Goal: Task Accomplishment & Management: Manage account settings

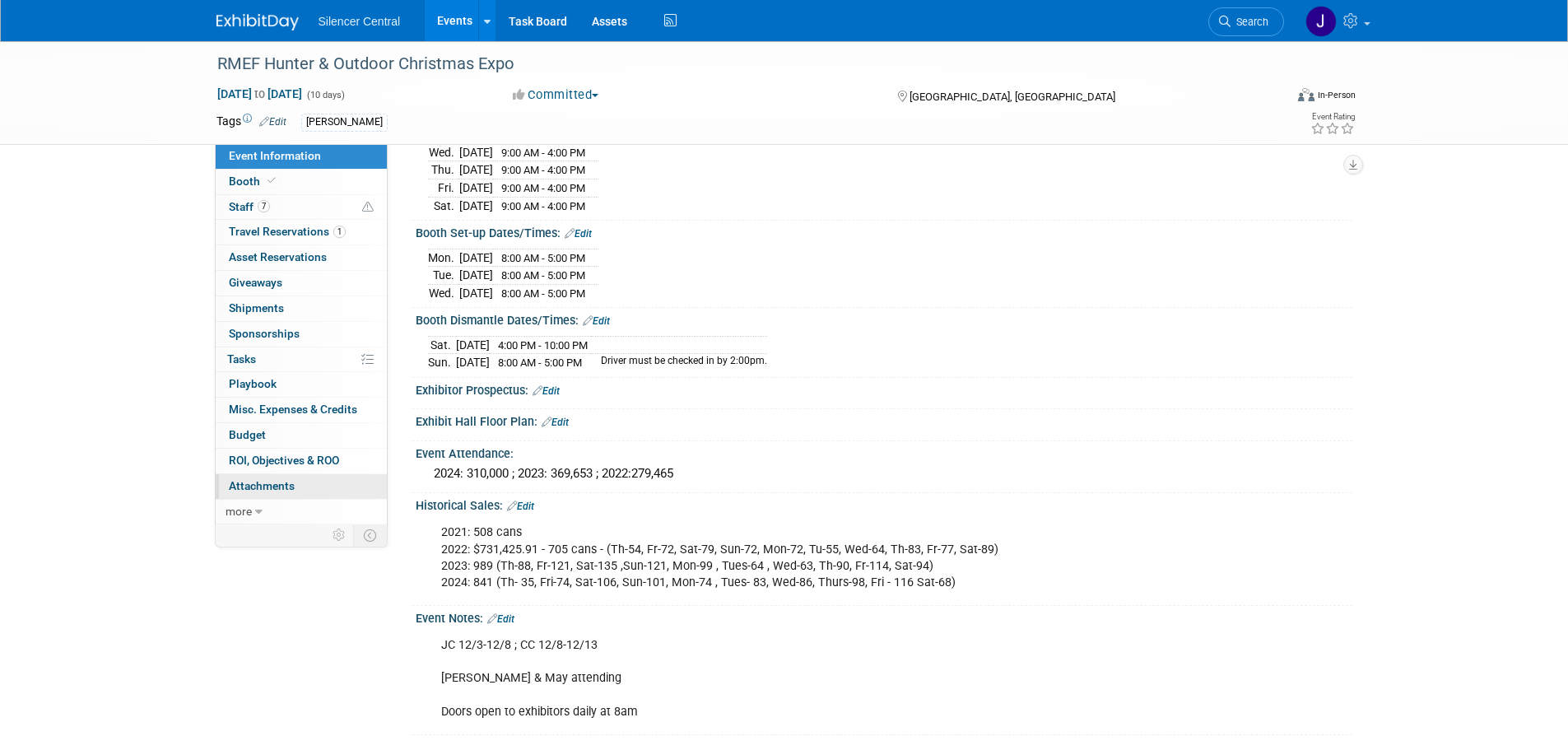
scroll to position [412, 0]
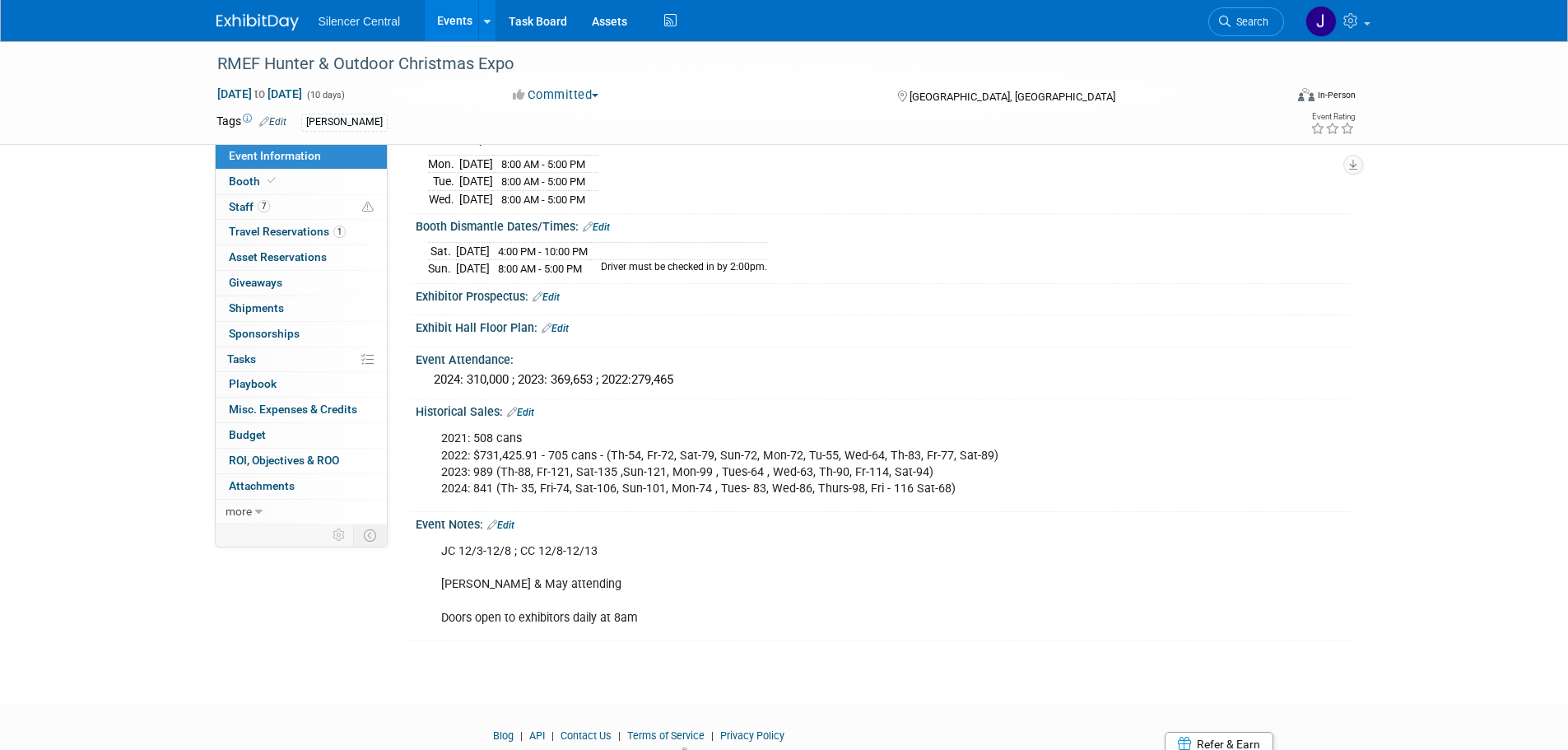
click at [508, 512] on div "Event Notes: Edit" at bounding box center [884, 522] width 936 height 22
click at [506, 520] on link "Edit" at bounding box center [500, 524] width 27 height 11
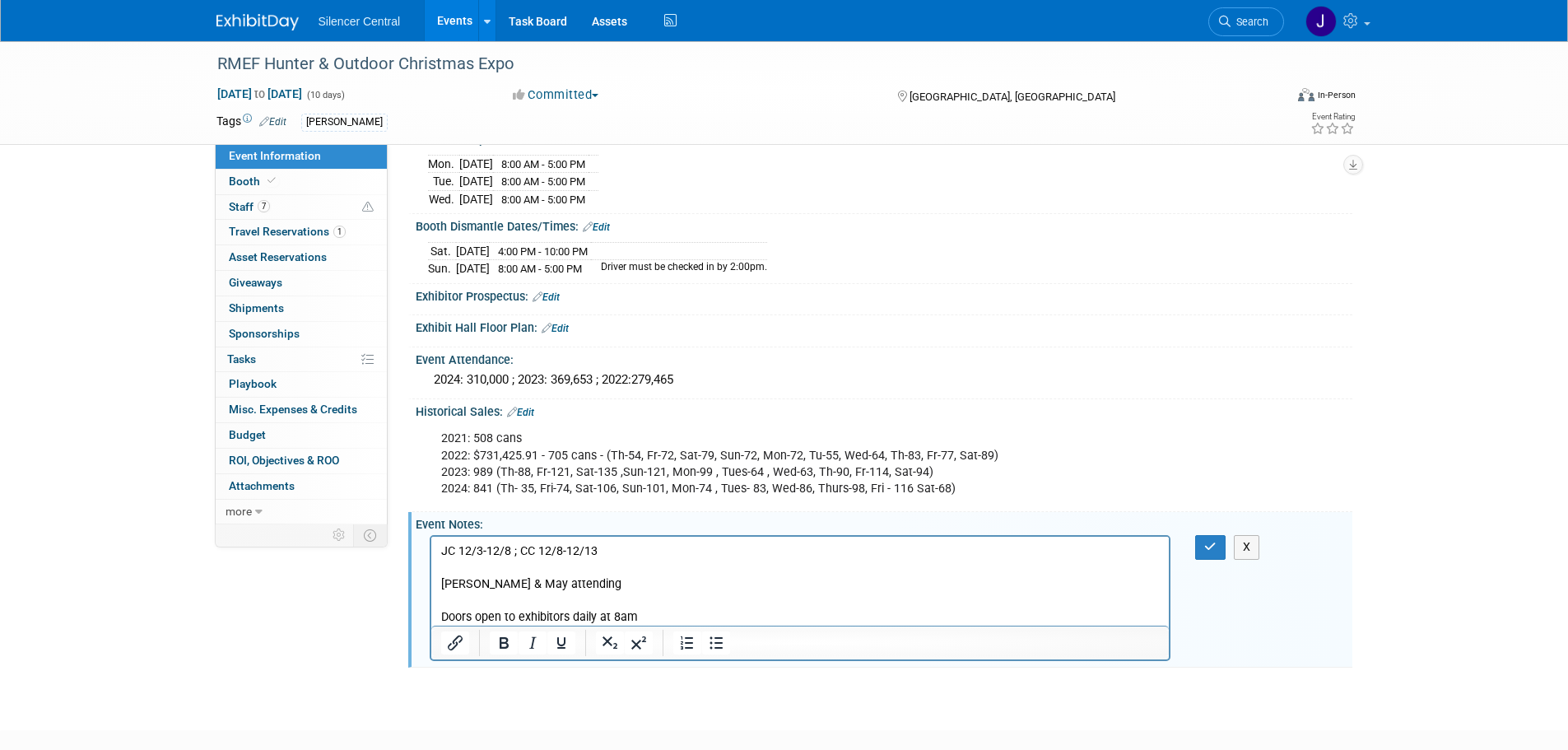
scroll to position [0, 0]
click at [605, 567] on p "JC 12/3-12/8 ; CC 12/8-12/13 Maddox, Kelly & May attending Doors open to exhibi…" at bounding box center [800, 584] width 719 height 82
click at [607, 580] on p "JC 12/3-12/8 ; CC 12/8-12/13 Maddox, Kelly & May attending Doors open to exhibi…" at bounding box center [800, 584] width 719 height 82
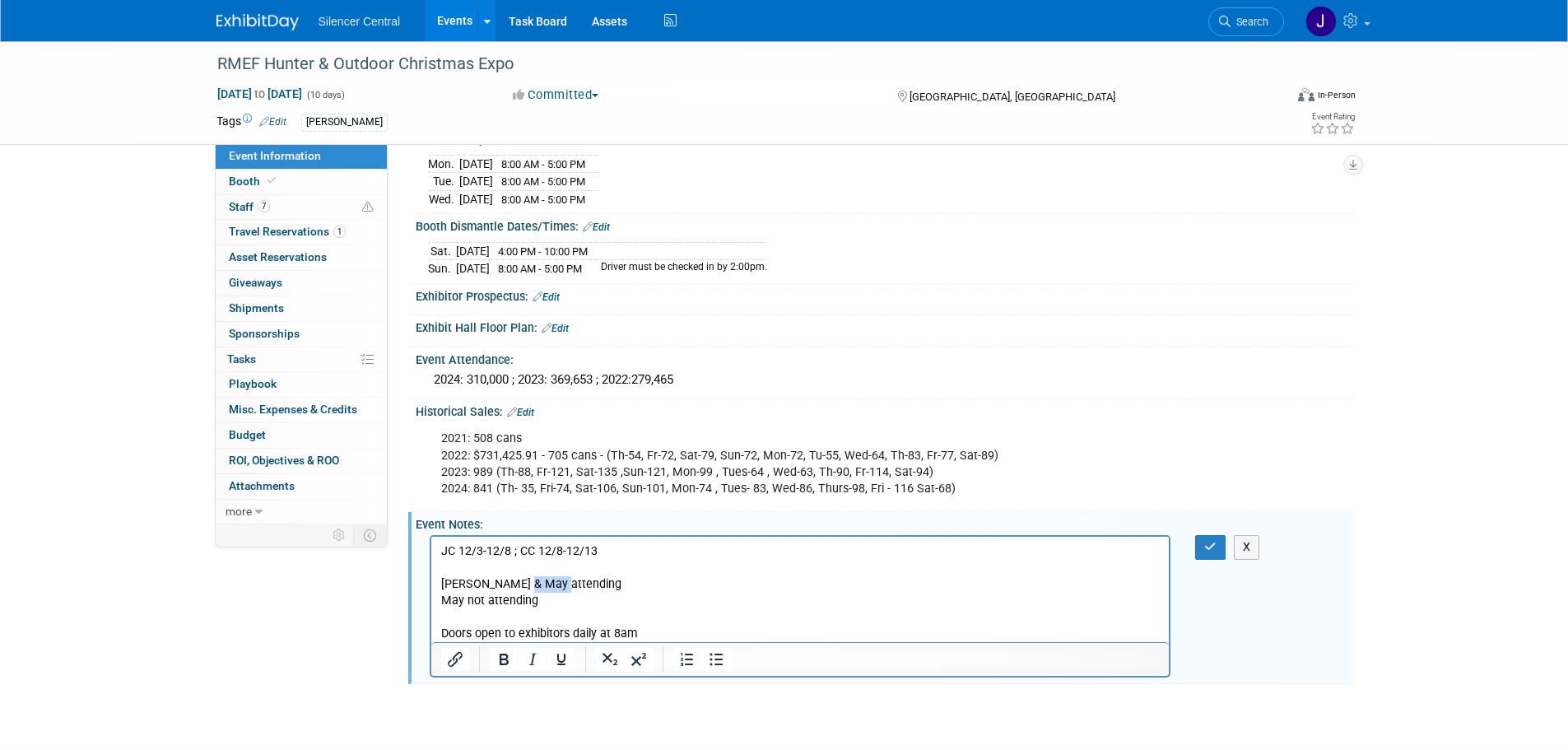
drag, startPoint x: 553, startPoint y: 584, endPoint x: 515, endPoint y: 587, distance: 38.1
click at [515, 587] on p "JC 12/3-12/8 ; CC 12/8-12/13 Maddox, Kelly & May attending" at bounding box center [800, 567] width 719 height 49
click at [1211, 541] on icon "button" at bounding box center [1211, 546] width 12 height 11
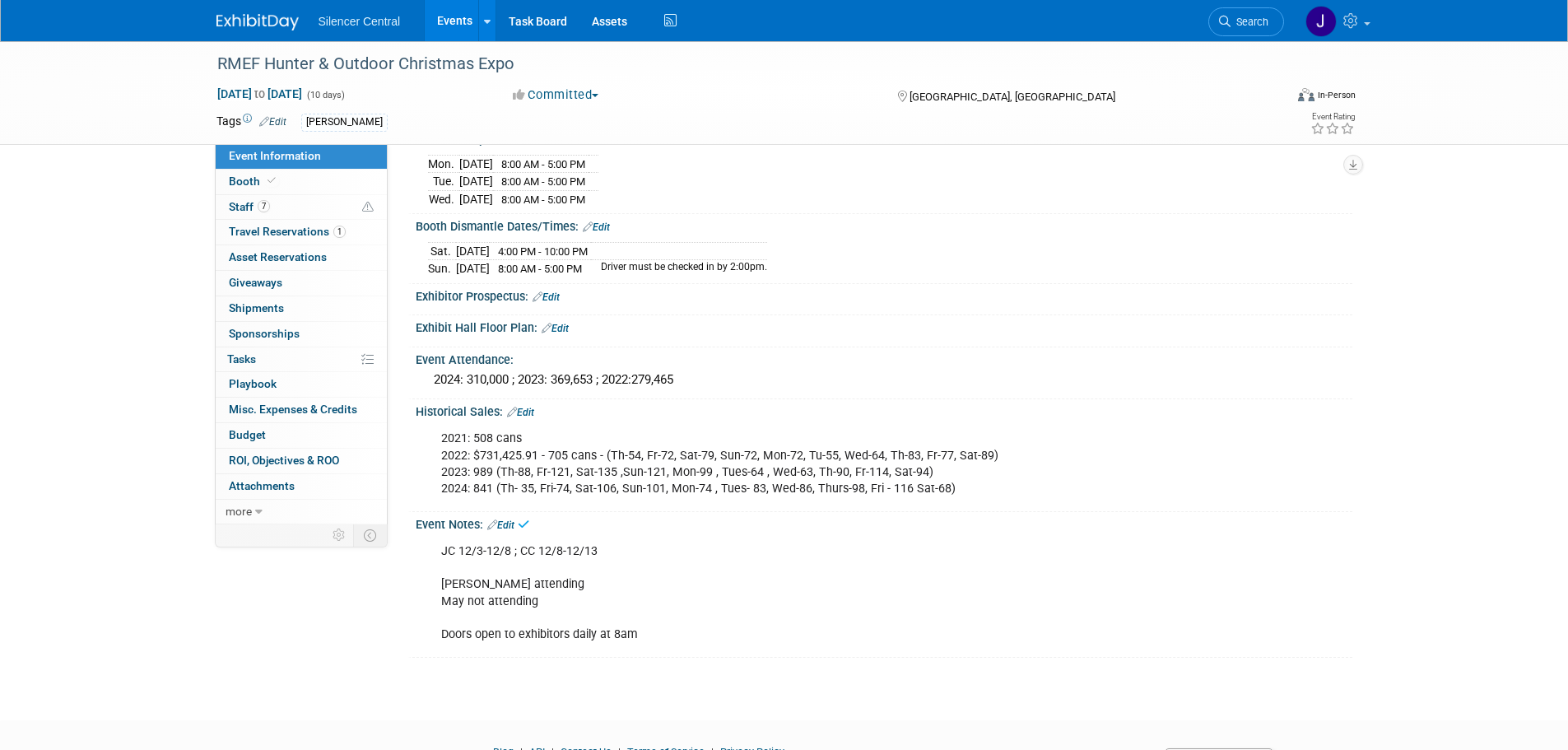
click at [234, 10] on link at bounding box center [267, 14] width 102 height 13
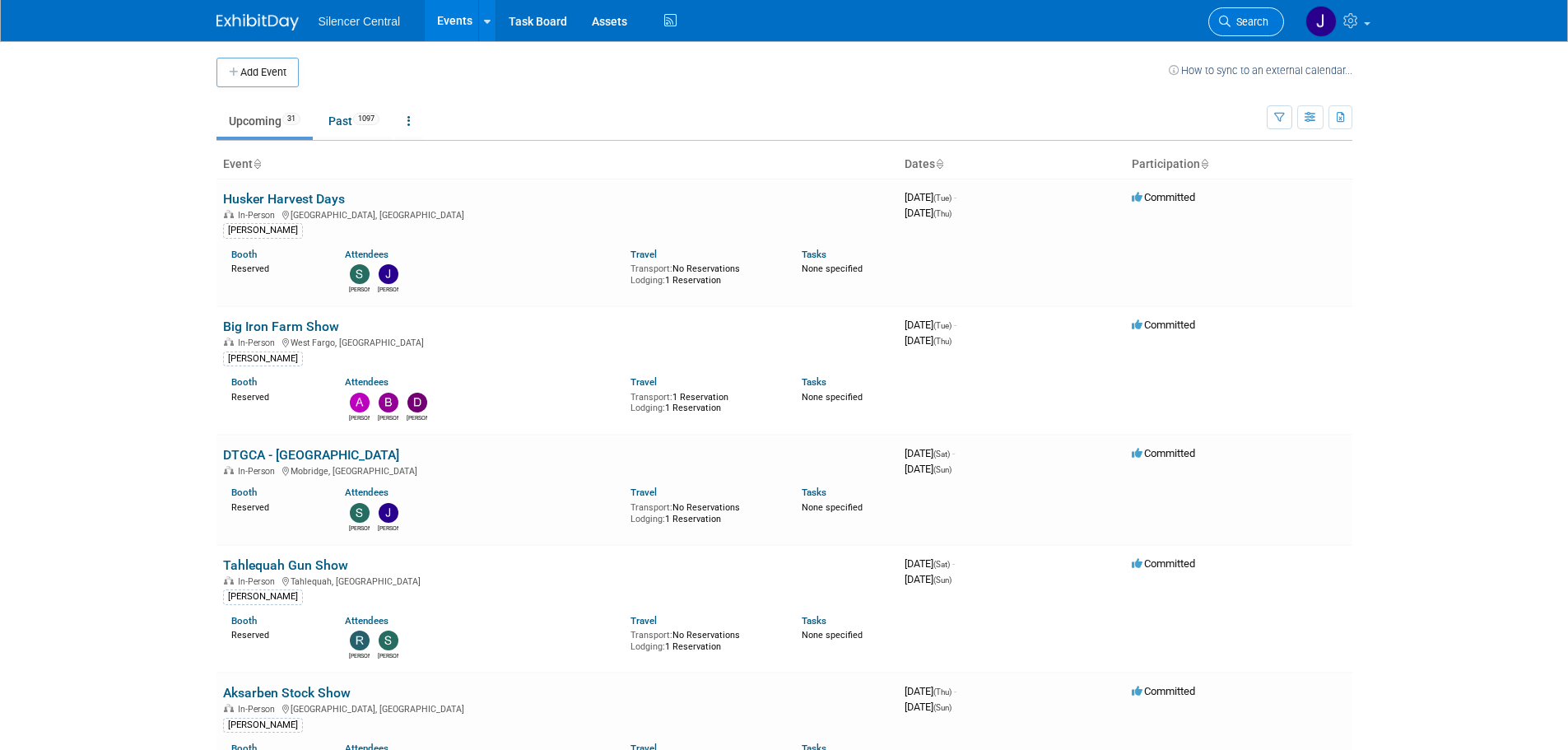
click at [1242, 30] on link "Search" at bounding box center [1246, 22] width 76 height 29
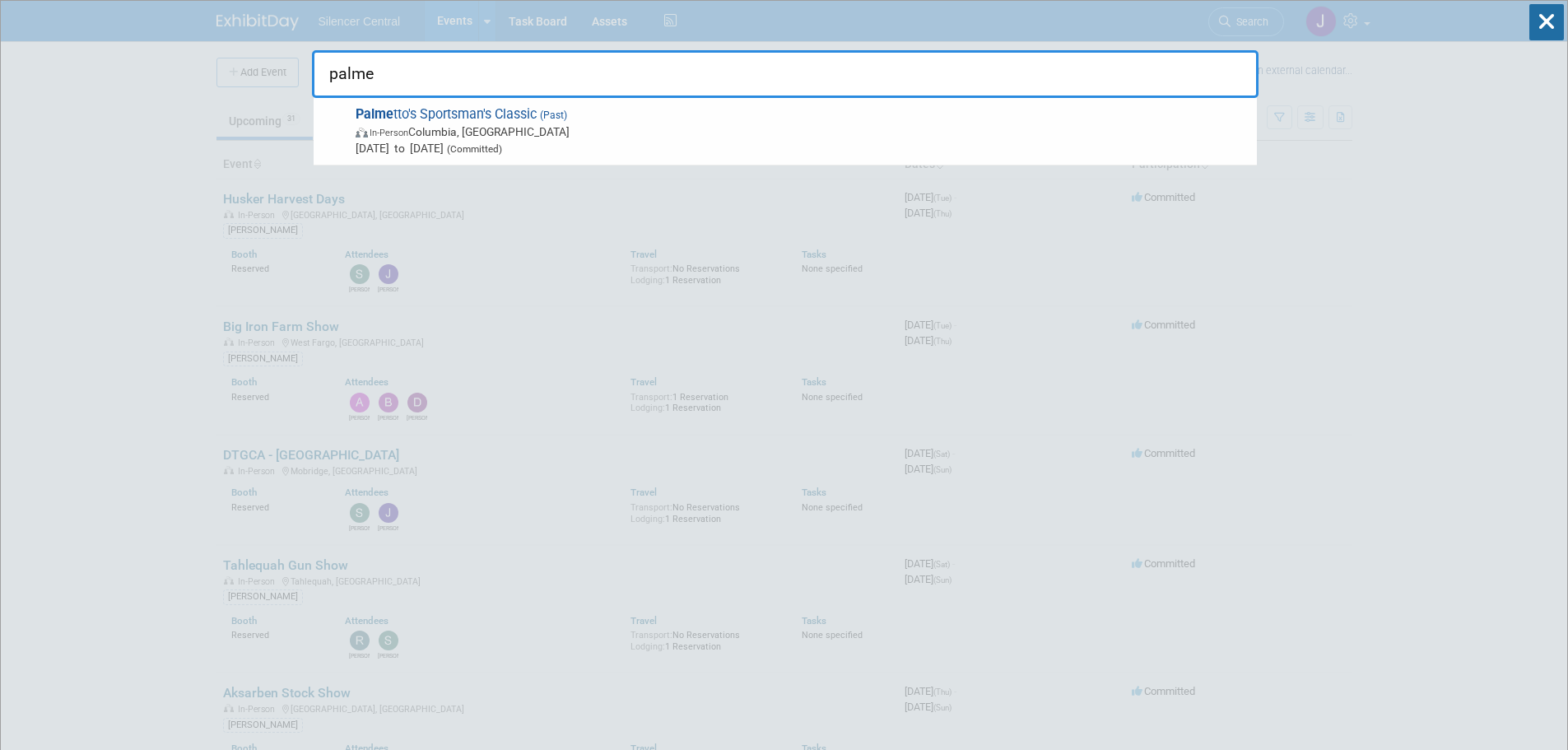
click at [612, 93] on input "palme" at bounding box center [786, 74] width 947 height 48
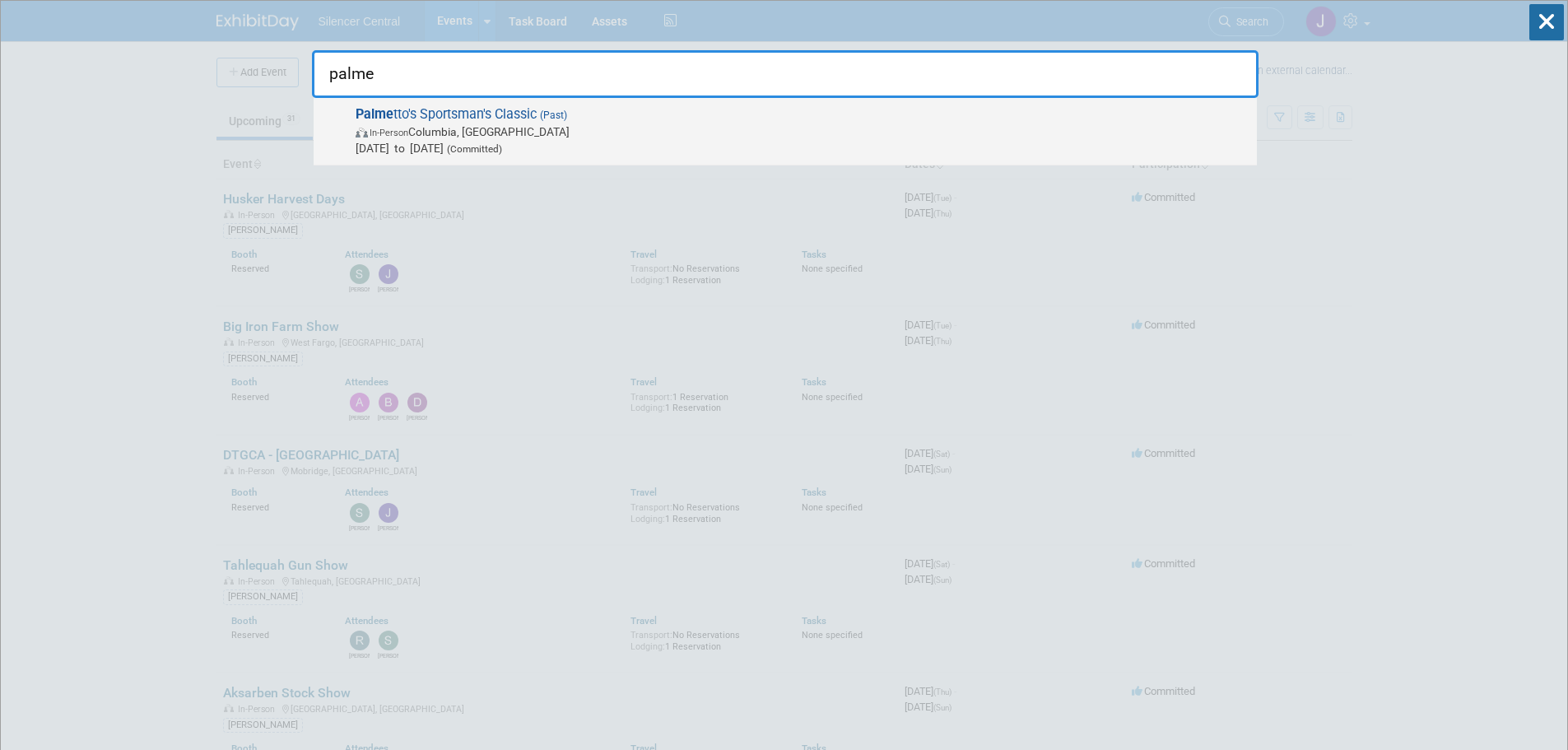
type input "palme"
click at [564, 125] on span "In-Person Columbia, [GEOGRAPHIC_DATA]" at bounding box center [802, 131] width 893 height 16
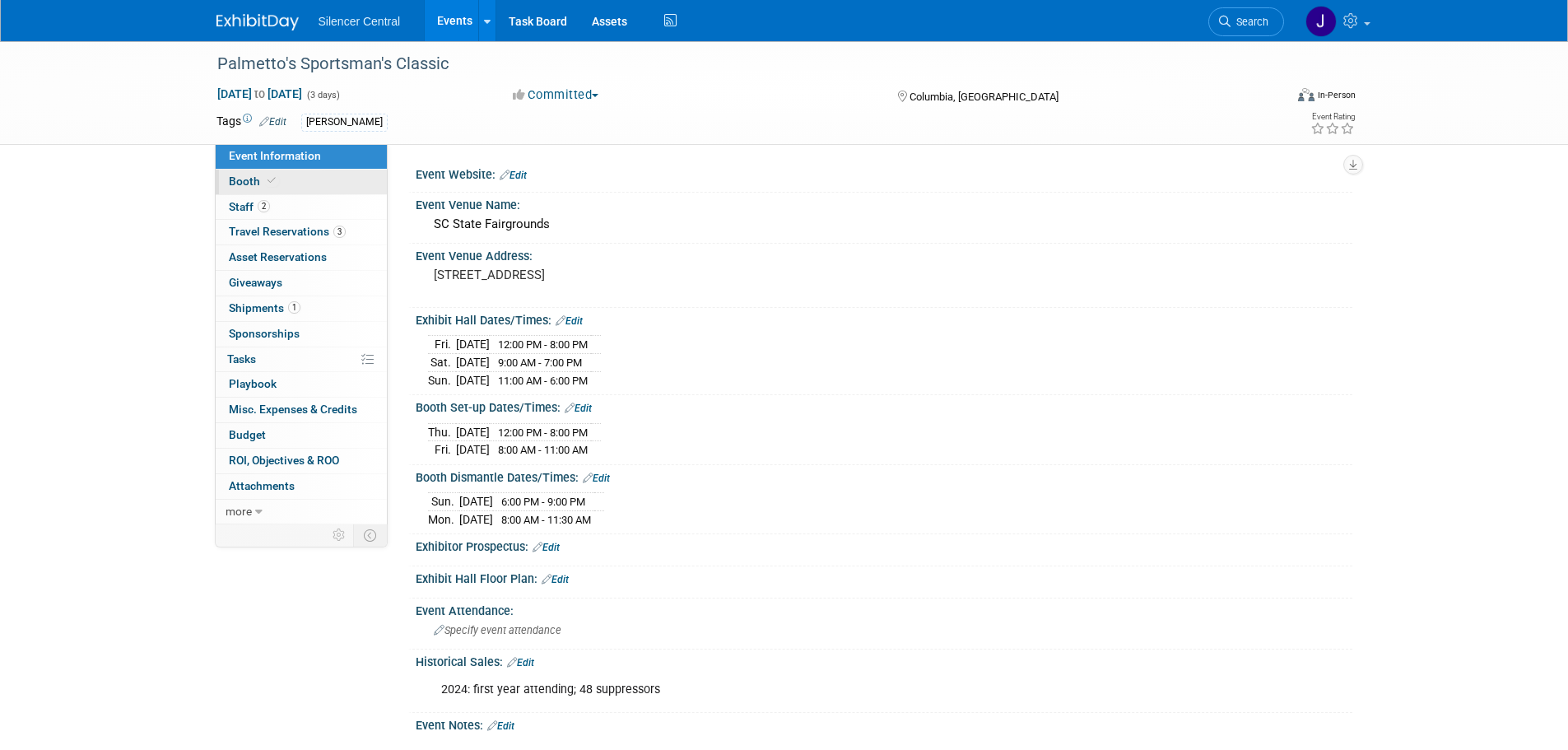
click at [257, 178] on span "Booth" at bounding box center [254, 181] width 50 height 13
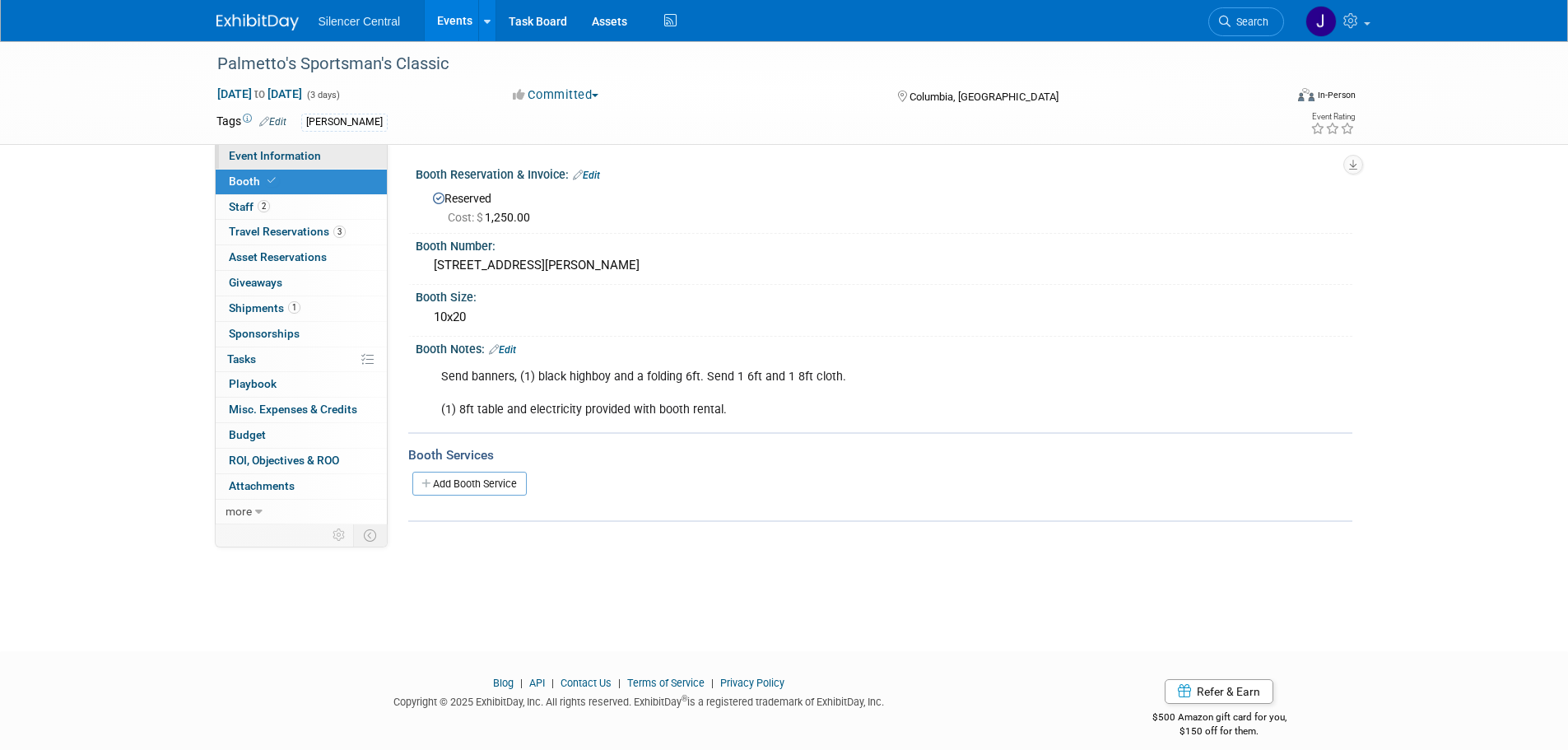
click at [338, 153] on link "Event Information" at bounding box center [301, 156] width 171 height 25
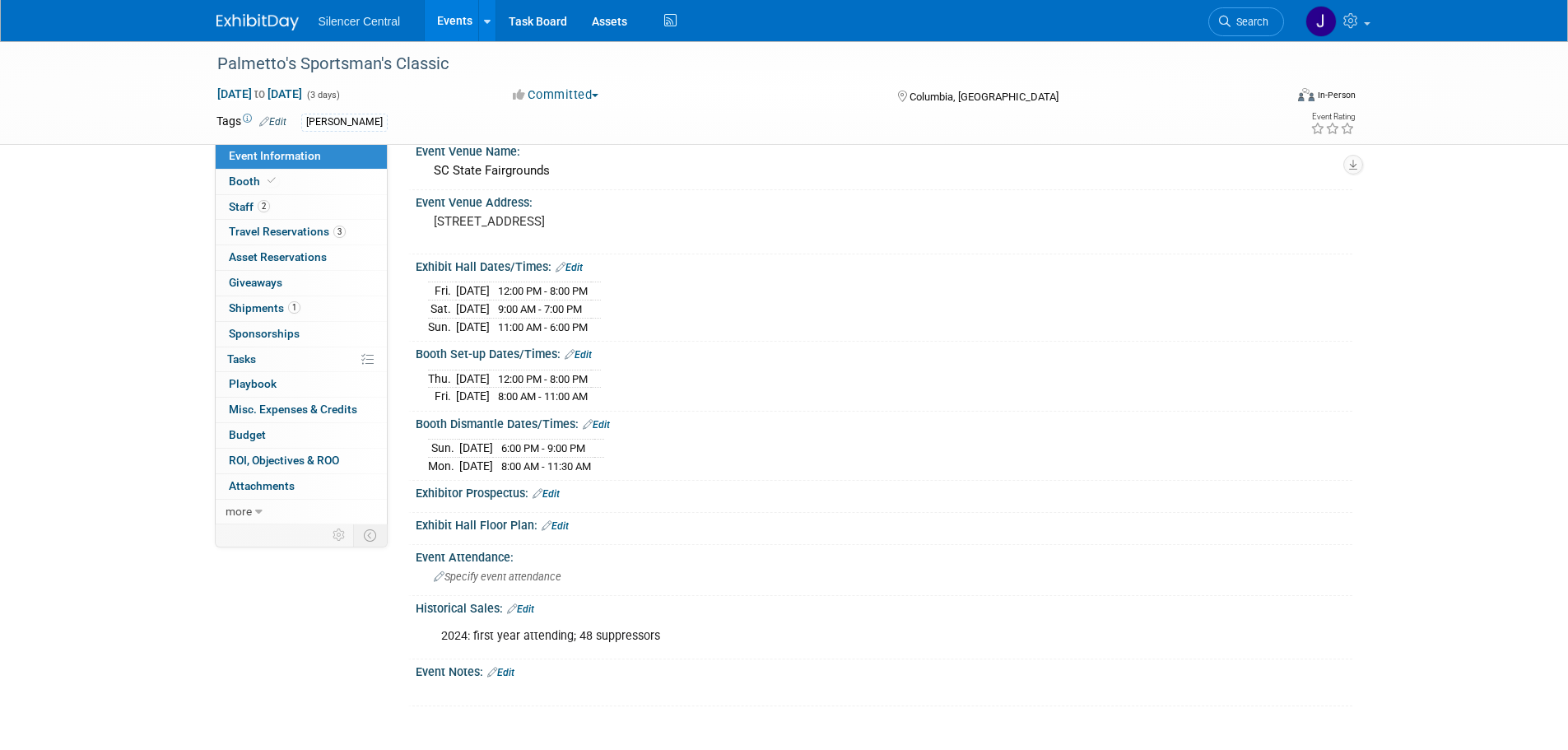
scroll to position [82, 0]
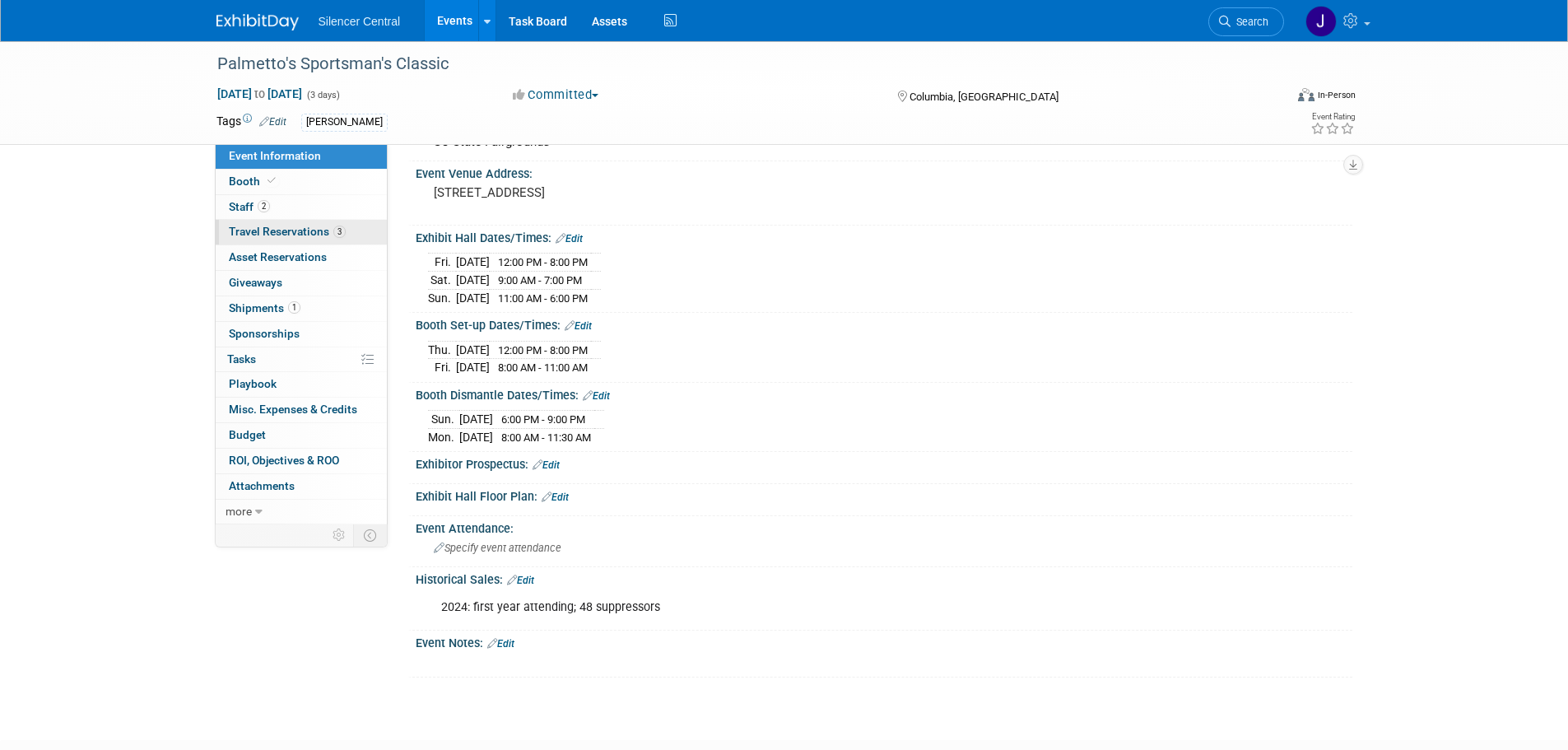
click at [269, 225] on span "Travel Reservations 3" at bounding box center [286, 231] width 117 height 13
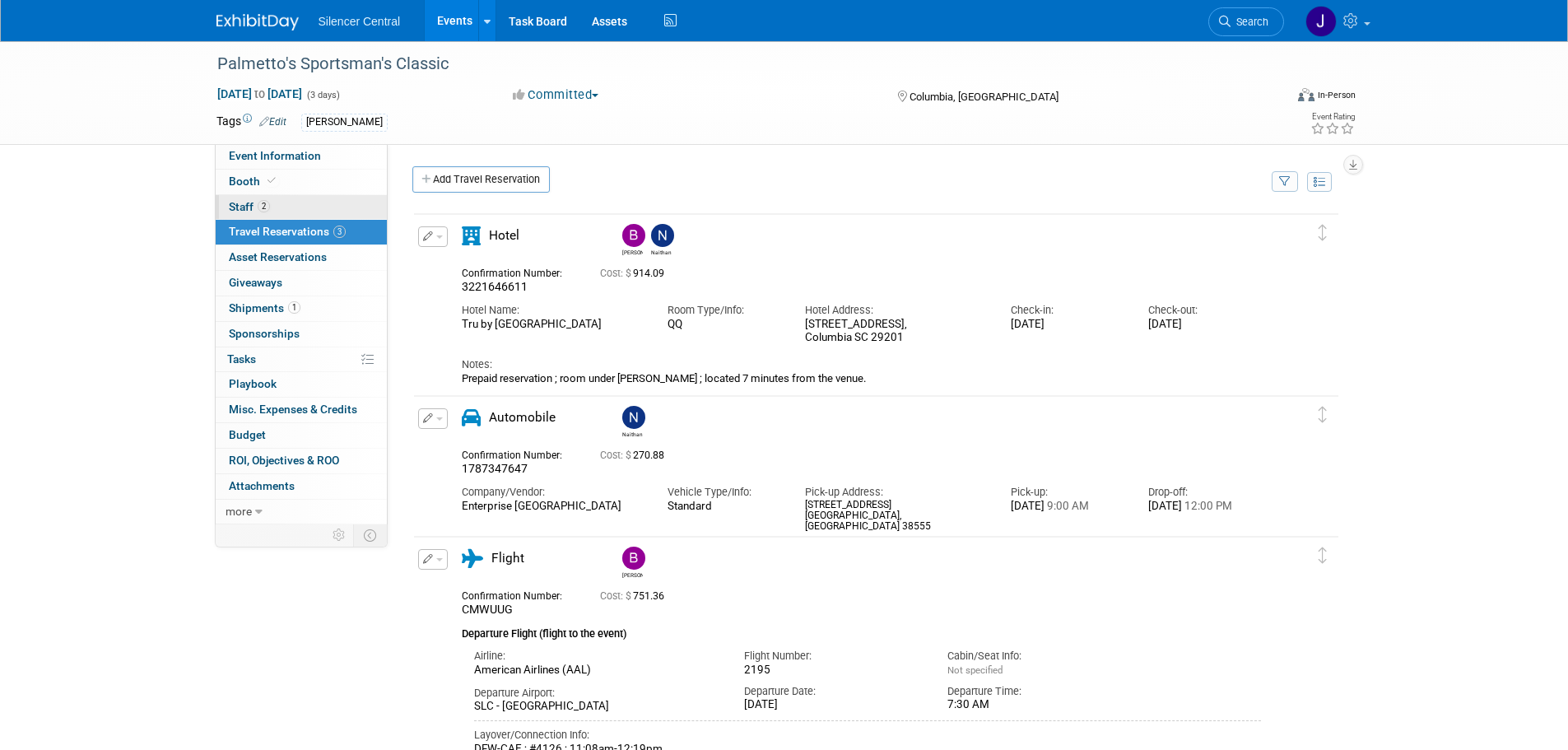
click at [269, 210] on span "Staff 2" at bounding box center [249, 206] width 42 height 13
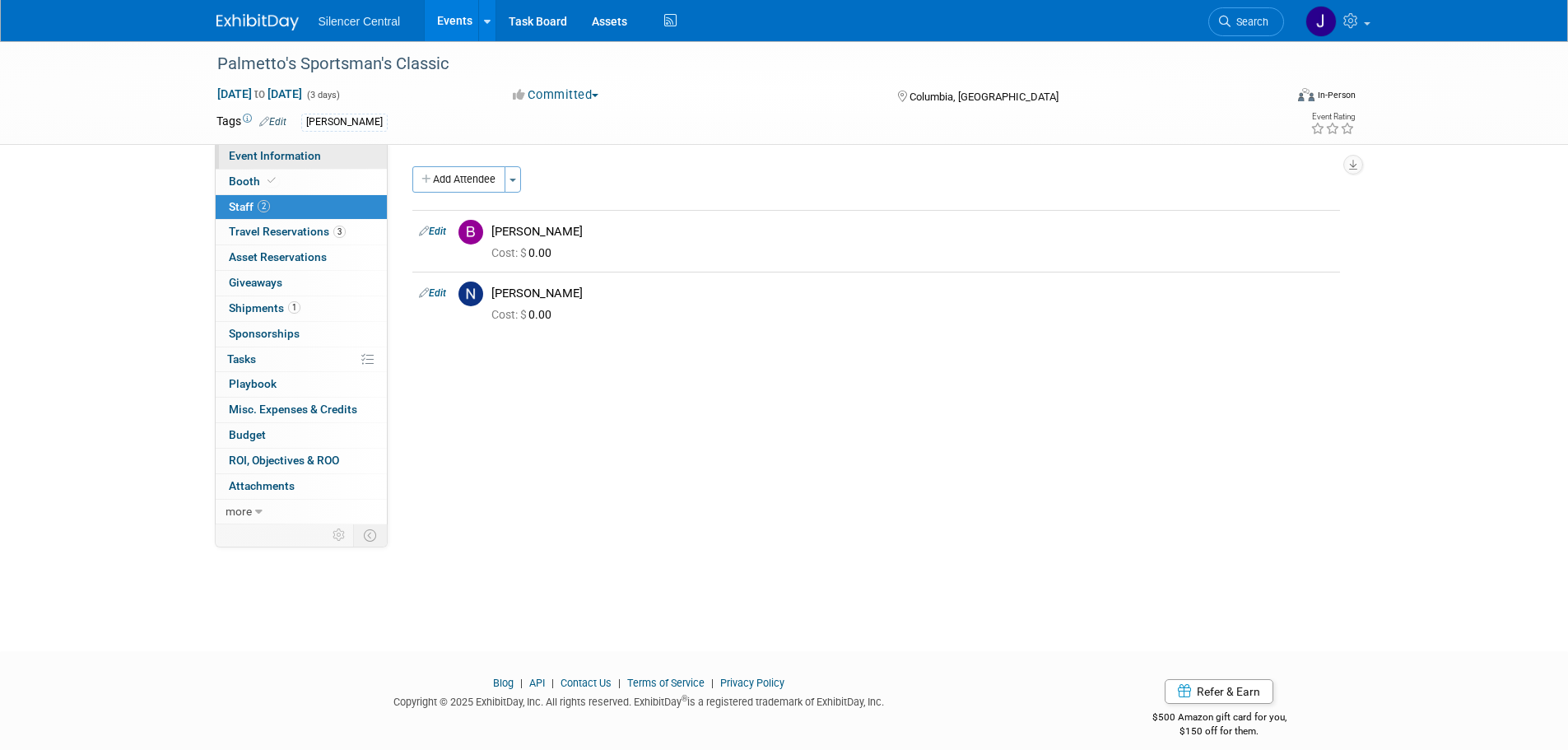
click at [302, 153] on span "Event Information" at bounding box center [274, 155] width 93 height 13
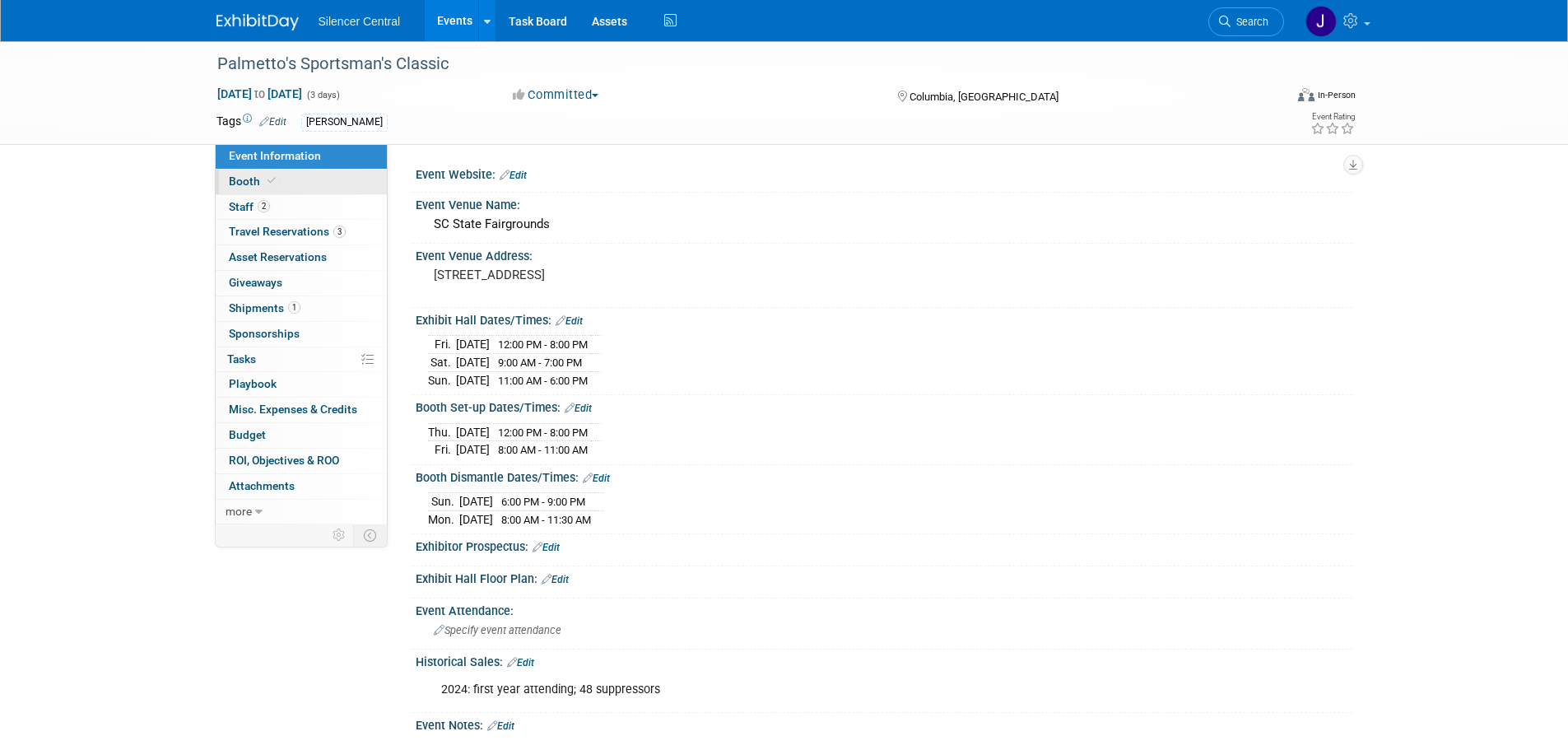
click at [314, 188] on link "Booth" at bounding box center [301, 182] width 171 height 25
